Goal: Information Seeking & Learning: Learn about a topic

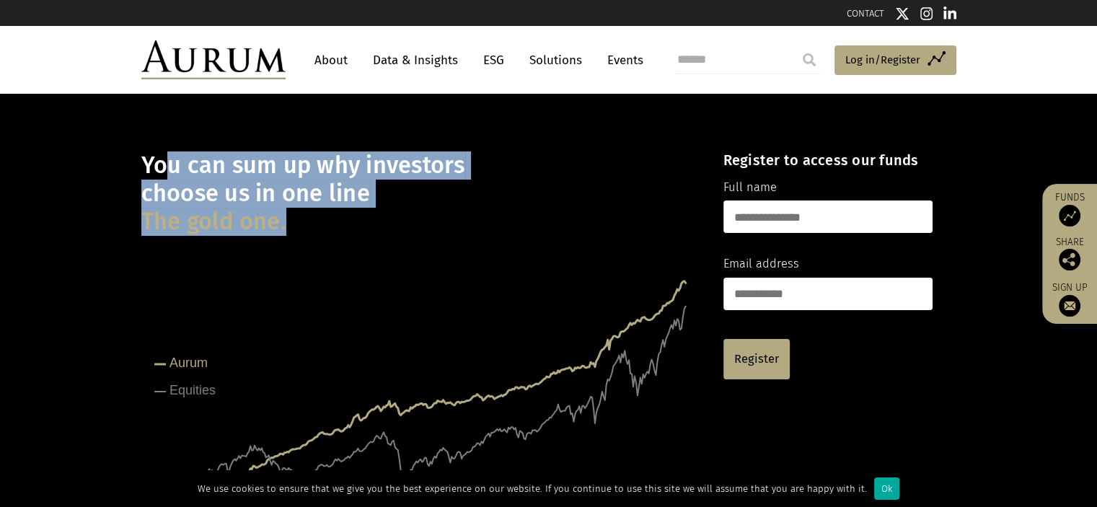
drag, startPoint x: 164, startPoint y: 175, endPoint x: 334, endPoint y: 231, distance: 178.5
click at [334, 231] on h1 "You can sum up why investors choose us in one line The gold one." at bounding box center [419, 193] width 557 height 84
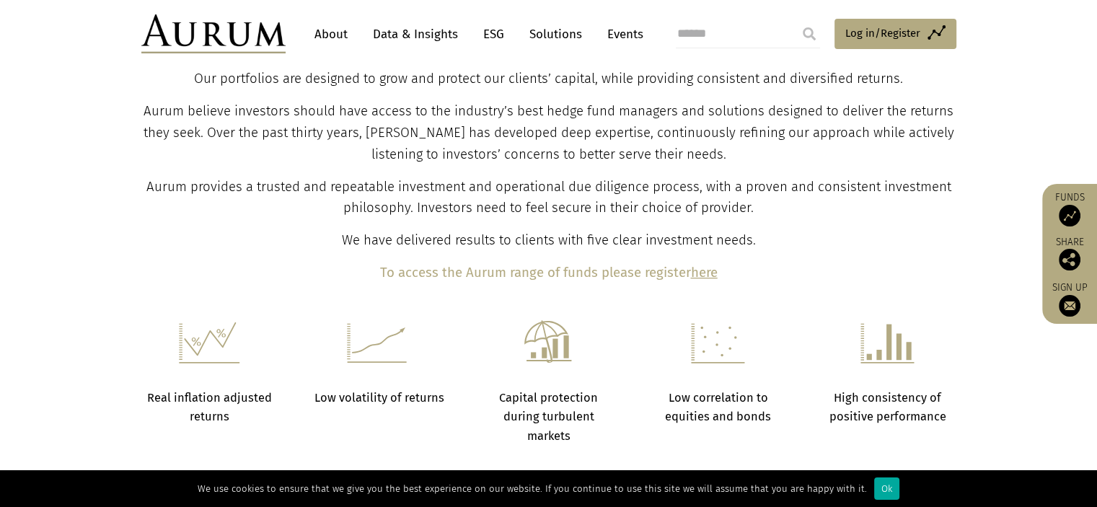
scroll to position [480, 0]
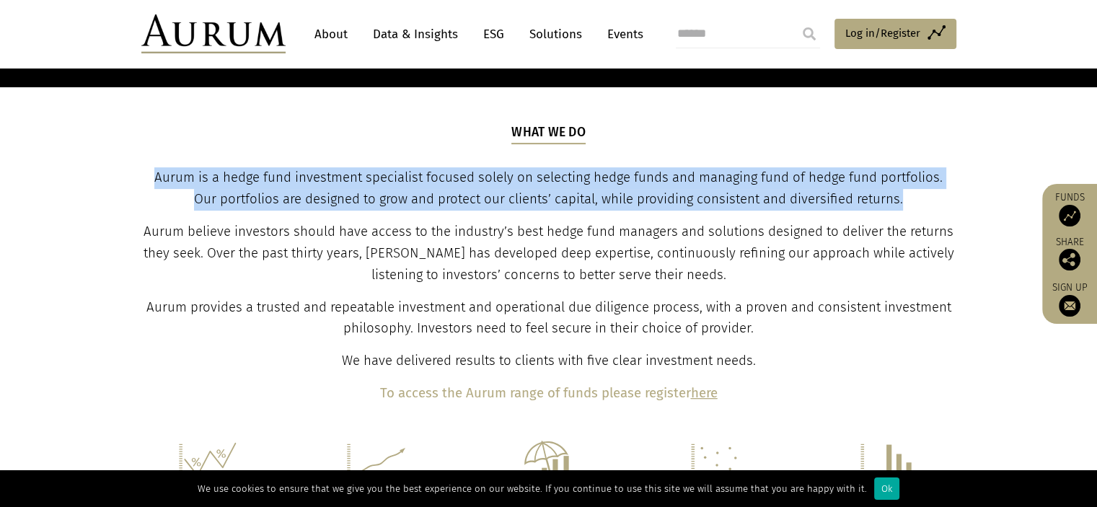
drag, startPoint x: 152, startPoint y: 176, endPoint x: 918, endPoint y: 208, distance: 767.0
click at [918, 208] on p "Aurum is a hedge fund investment specialist focused solely on selecting hedge f…" at bounding box center [548, 188] width 811 height 43
drag, startPoint x: 918, startPoint y: 208, endPoint x: 907, endPoint y: 149, distance: 59.5
click at [907, 149] on div "What we do Aurum is a hedge fund investment specialist focused solely on select…" at bounding box center [548, 263] width 811 height 281
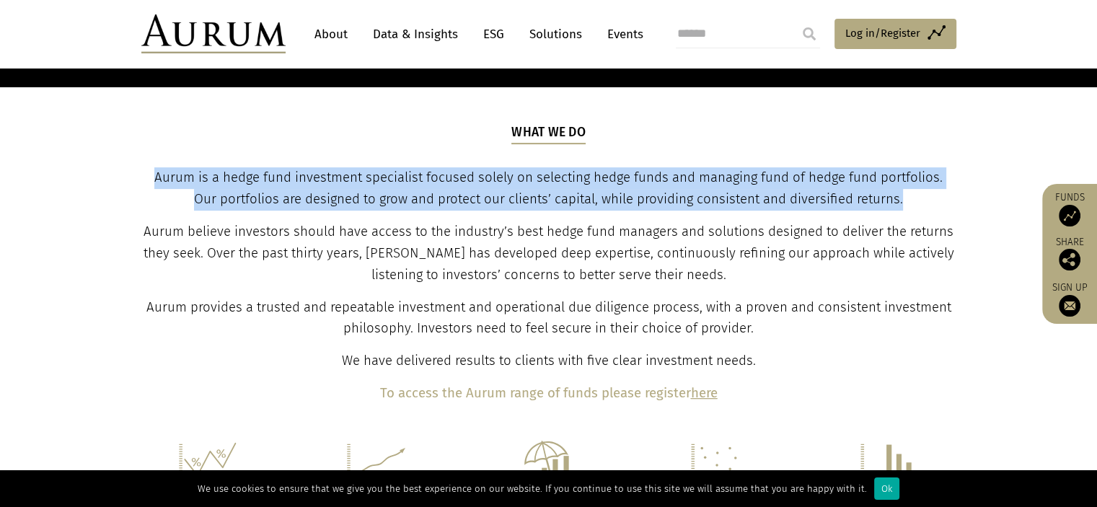
click at [907, 149] on div "What we do Aurum is a hedge fund investment specialist focused solely on select…" at bounding box center [548, 263] width 811 height 281
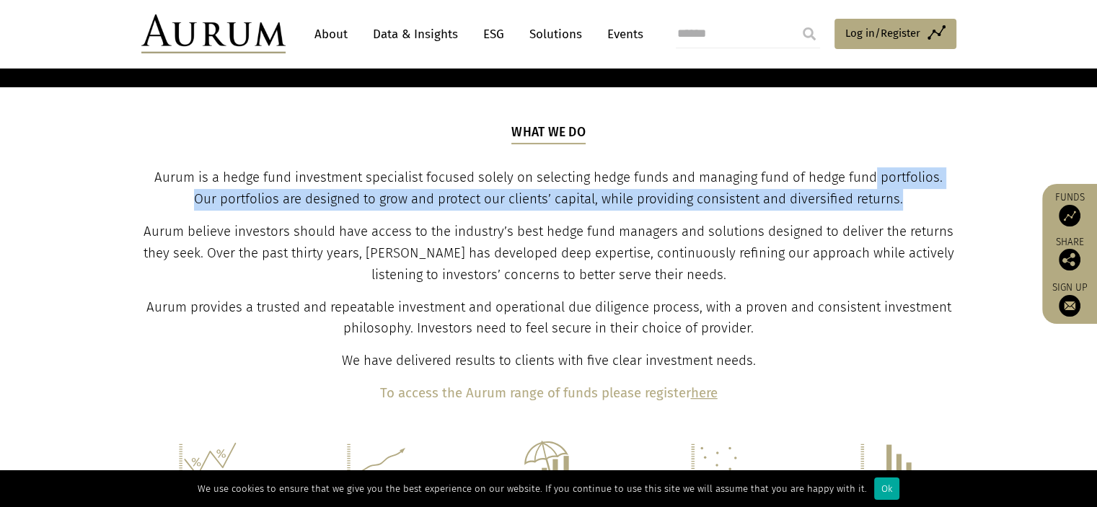
drag, startPoint x: 876, startPoint y: 160, endPoint x: 930, endPoint y: 200, distance: 67.5
click at [930, 200] on div "What we do Aurum is a hedge fund investment specialist focused solely on select…" at bounding box center [548, 263] width 811 height 281
click at [930, 200] on p "Aurum is a hedge fund investment specialist focused solely on selecting hedge f…" at bounding box center [548, 188] width 811 height 43
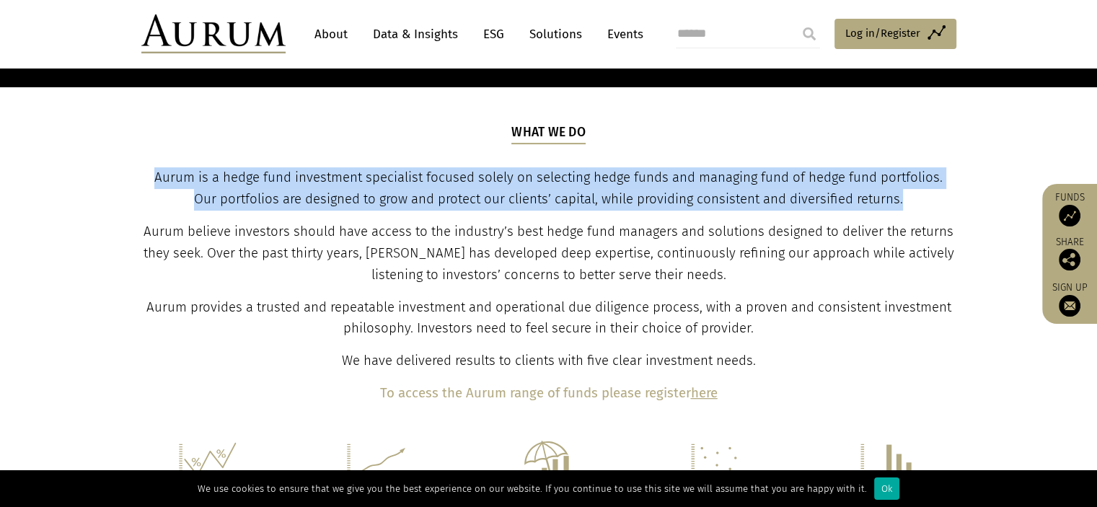
drag, startPoint x: 930, startPoint y: 200, endPoint x: 908, endPoint y: 132, distance: 71.8
click at [908, 132] on div "What we do Aurum is a hedge fund investment specialist focused solely on select…" at bounding box center [548, 263] width 811 height 281
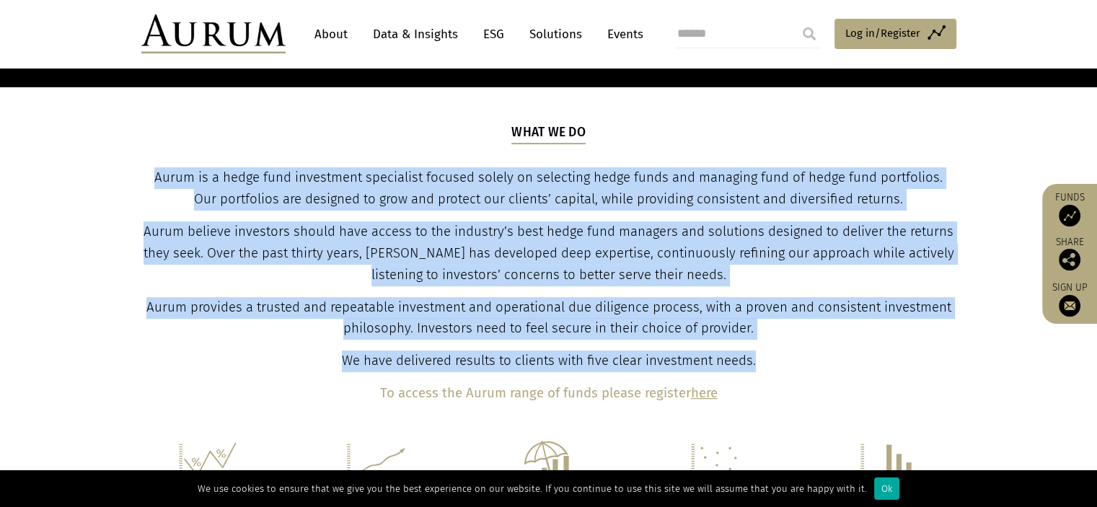
drag, startPoint x: 908, startPoint y: 132, endPoint x: 879, endPoint y: 348, distance: 218.3
click at [880, 348] on div "What we do Aurum is a hedge fund investment specialist focused solely on select…" at bounding box center [548, 263] width 811 height 281
click at [879, 348] on div "What we do Aurum is a hedge fund investment specialist focused solely on select…" at bounding box center [548, 263] width 811 height 281
drag, startPoint x: 879, startPoint y: 348, endPoint x: 836, endPoint y: 151, distance: 202.1
click at [836, 151] on div "What we do Aurum is a hedge fund investment specialist focused solely on select…" at bounding box center [548, 263] width 811 height 281
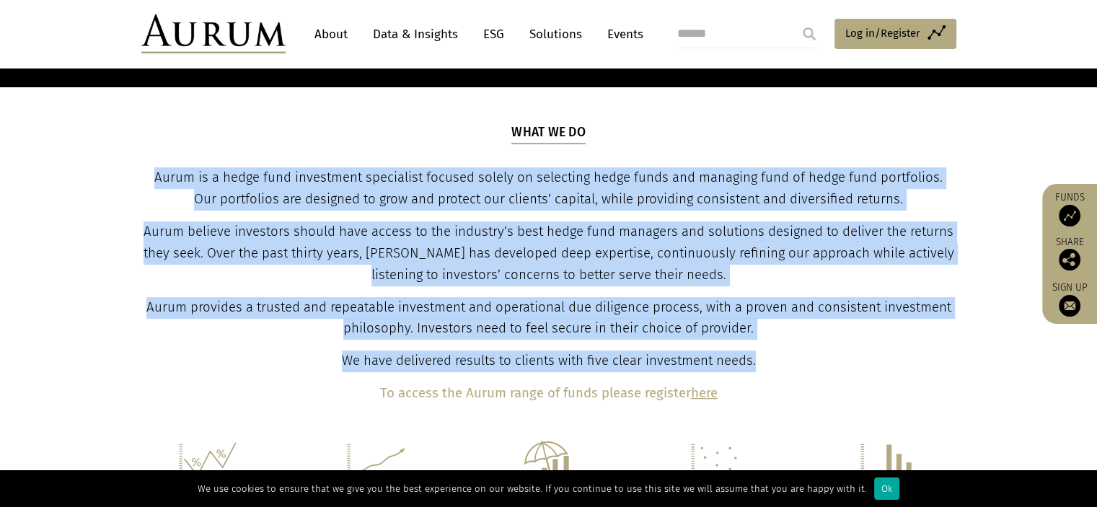
click at [836, 151] on div "What we do Aurum is a hedge fund investment specialist focused solely on select…" at bounding box center [548, 263] width 811 height 281
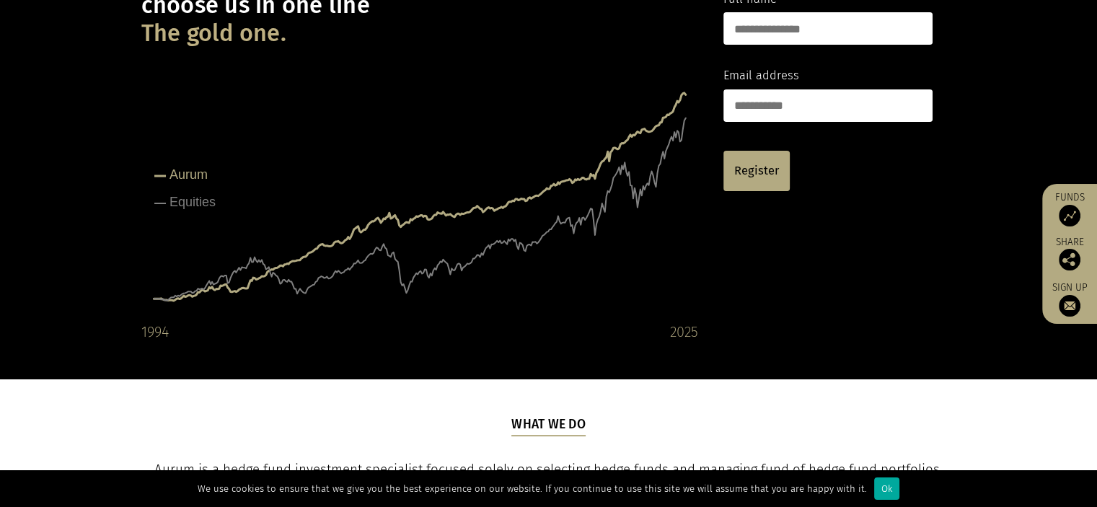
scroll to position [0, 0]
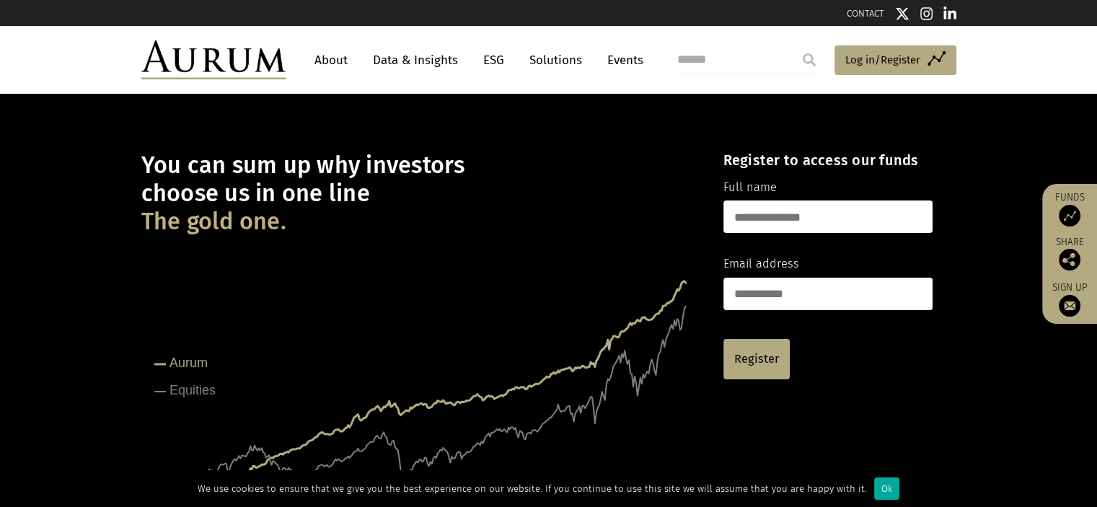
click at [410, 59] on link "Data & Insights" at bounding box center [415, 60] width 99 height 27
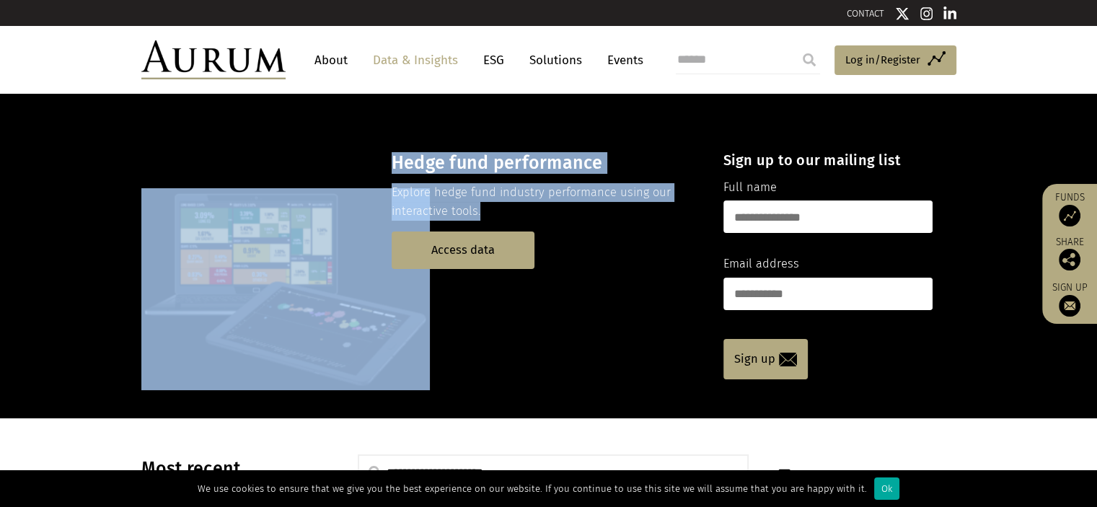
drag, startPoint x: 485, startPoint y: 204, endPoint x: 384, endPoint y: 195, distance: 101.4
click at [384, 195] on div "Hedge fund performance Explore hedge fund industry performance using our intera…" at bounding box center [419, 294] width 557 height 213
click at [384, 195] on p at bounding box center [419, 289] width 557 height 202
drag, startPoint x: 412, startPoint y: 195, endPoint x: 525, endPoint y: 210, distance: 114.1
click at [525, 210] on div "Hedge fund performance Explore hedge fund industry performance using our intera…" at bounding box center [419, 294] width 557 height 213
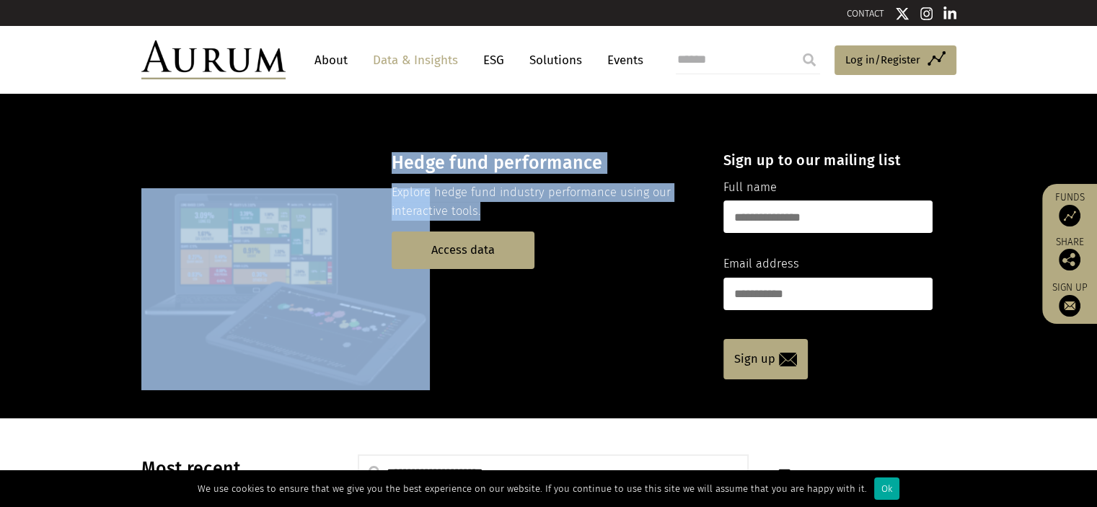
click at [525, 210] on p "Explore hedge fund industry performance using our interactive tools." at bounding box center [544, 202] width 306 height 38
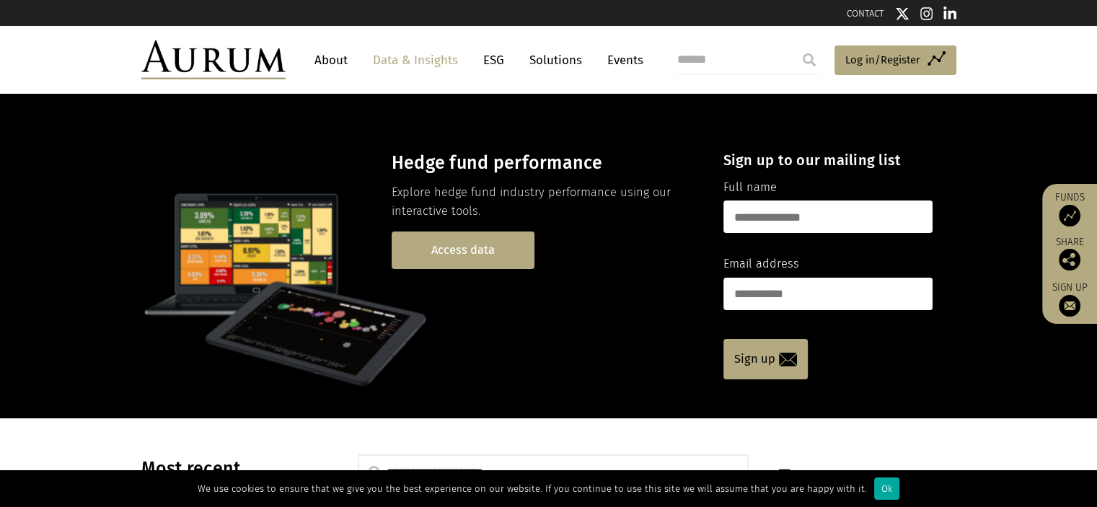
click at [484, 243] on link "Access data" at bounding box center [462, 249] width 143 height 37
